Goal: Task Accomplishment & Management: Manage account settings

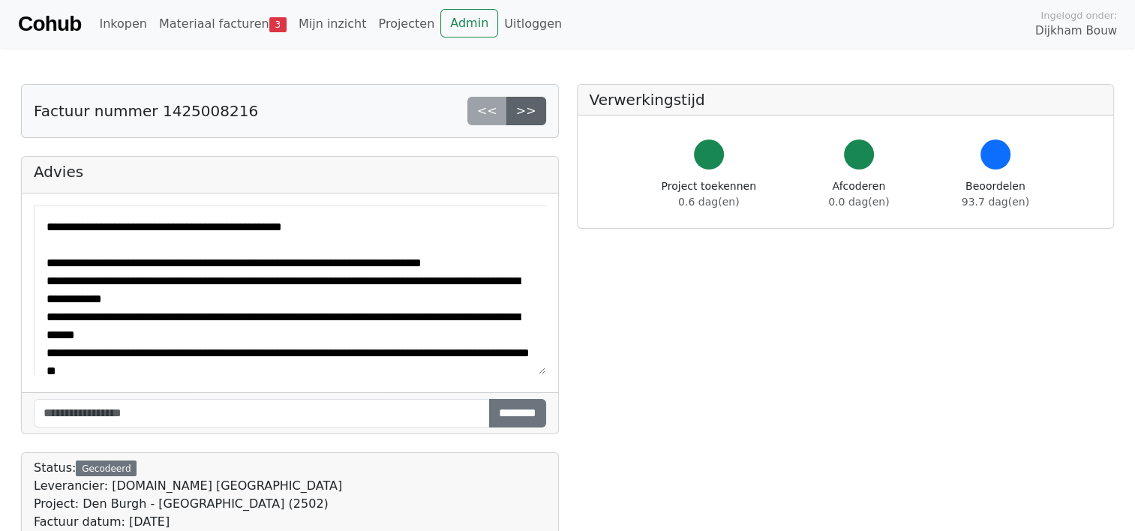
click at [528, 115] on link ">>" at bounding box center [526, 111] width 40 height 28
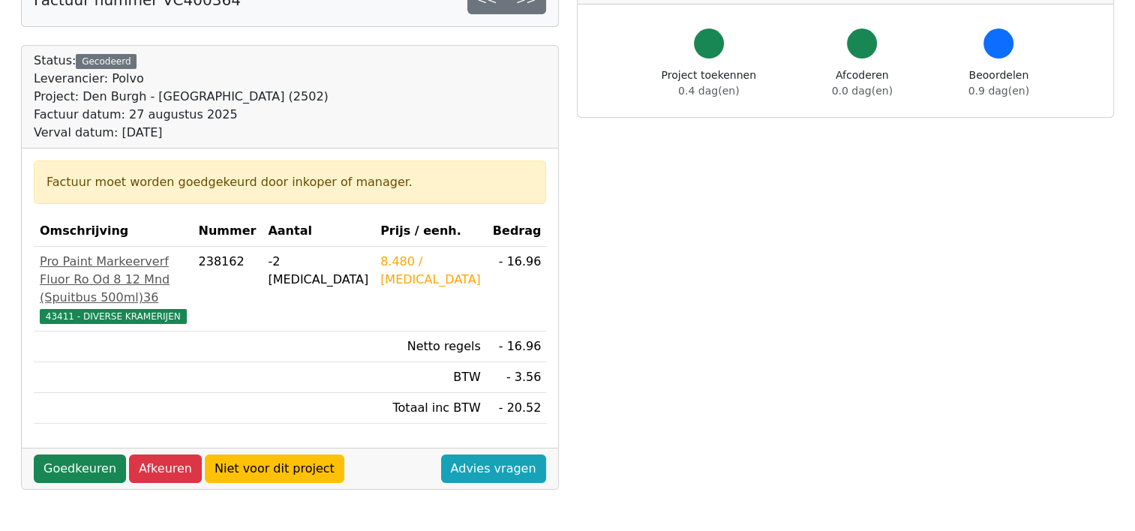
scroll to position [150, 0]
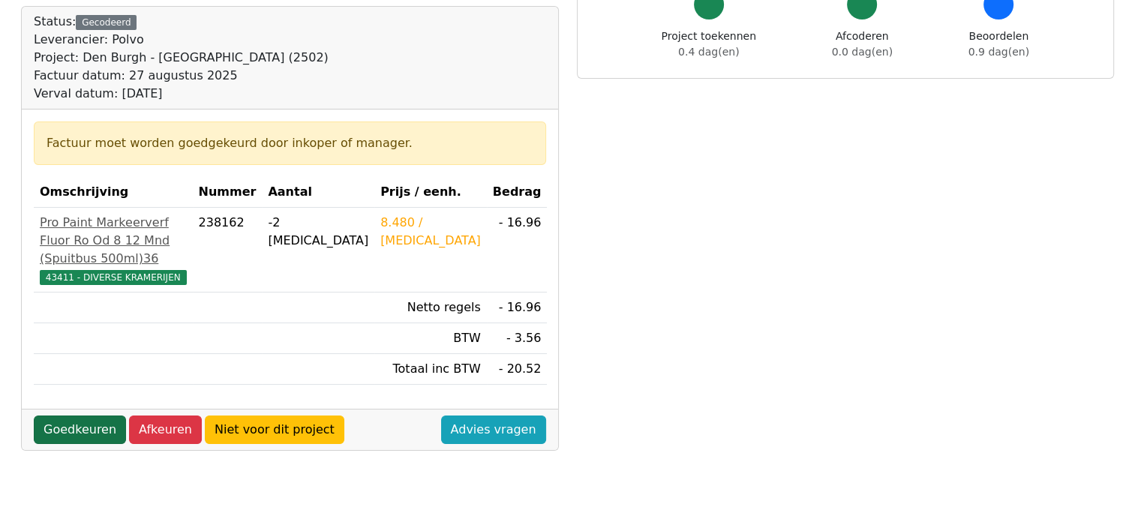
click at [67, 444] on link "Goedkeuren" at bounding box center [80, 429] width 92 height 28
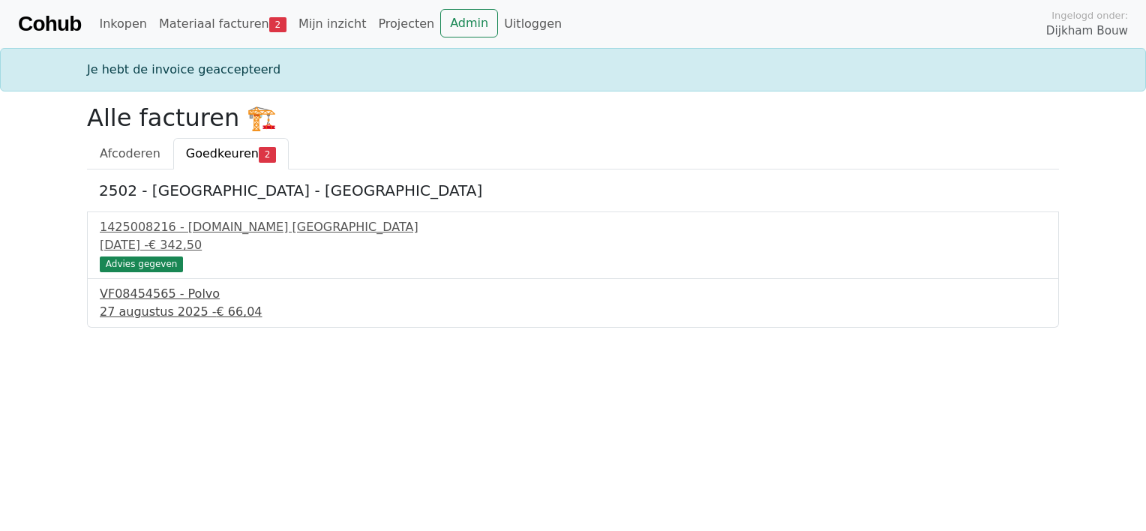
click at [143, 301] on div "VF08454565 - Polvo" at bounding box center [573, 294] width 946 height 18
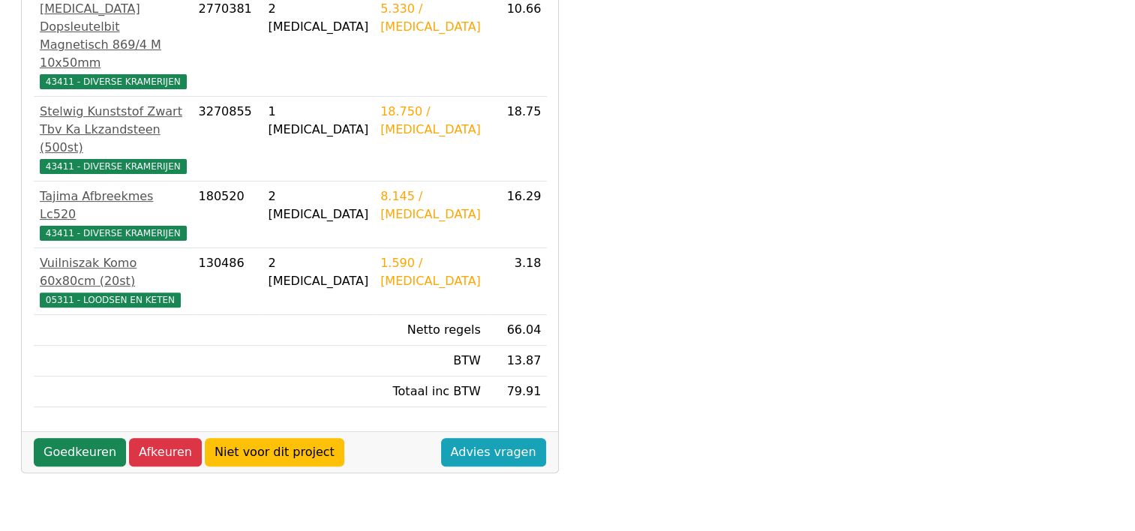
scroll to position [450, 0]
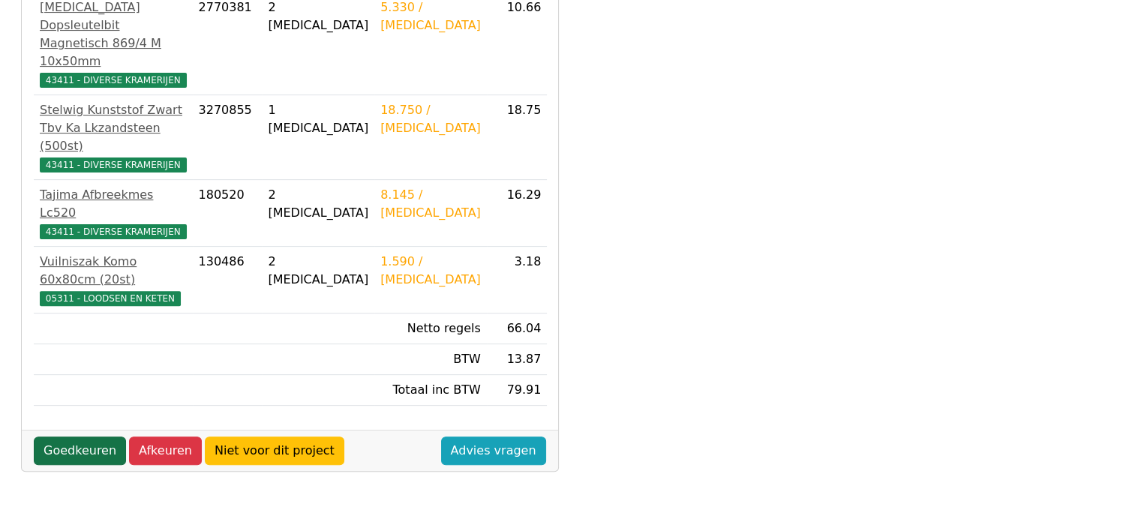
click at [64, 436] on link "Goedkeuren" at bounding box center [80, 450] width 92 height 28
